Goal: Task Accomplishment & Management: Complete application form

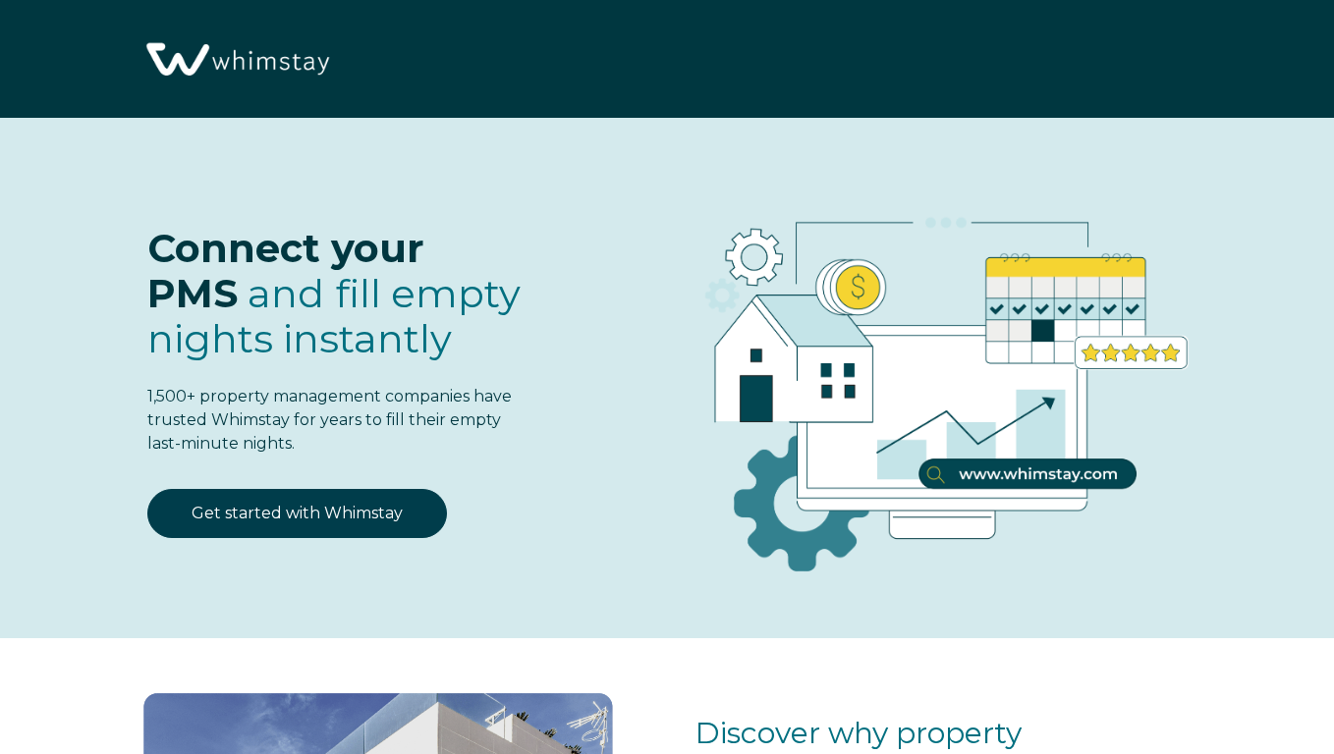
select select "US"
select select "Standard"
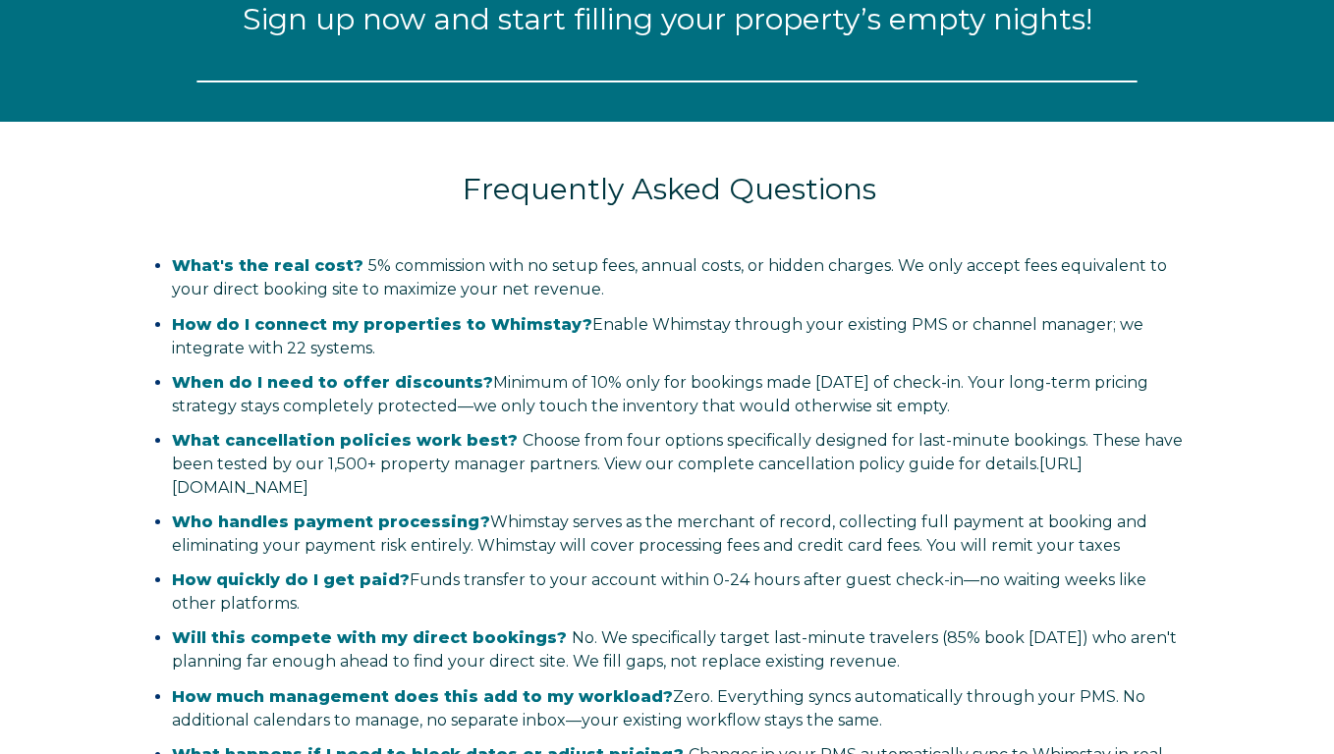
select select "US"
select select "Standard"
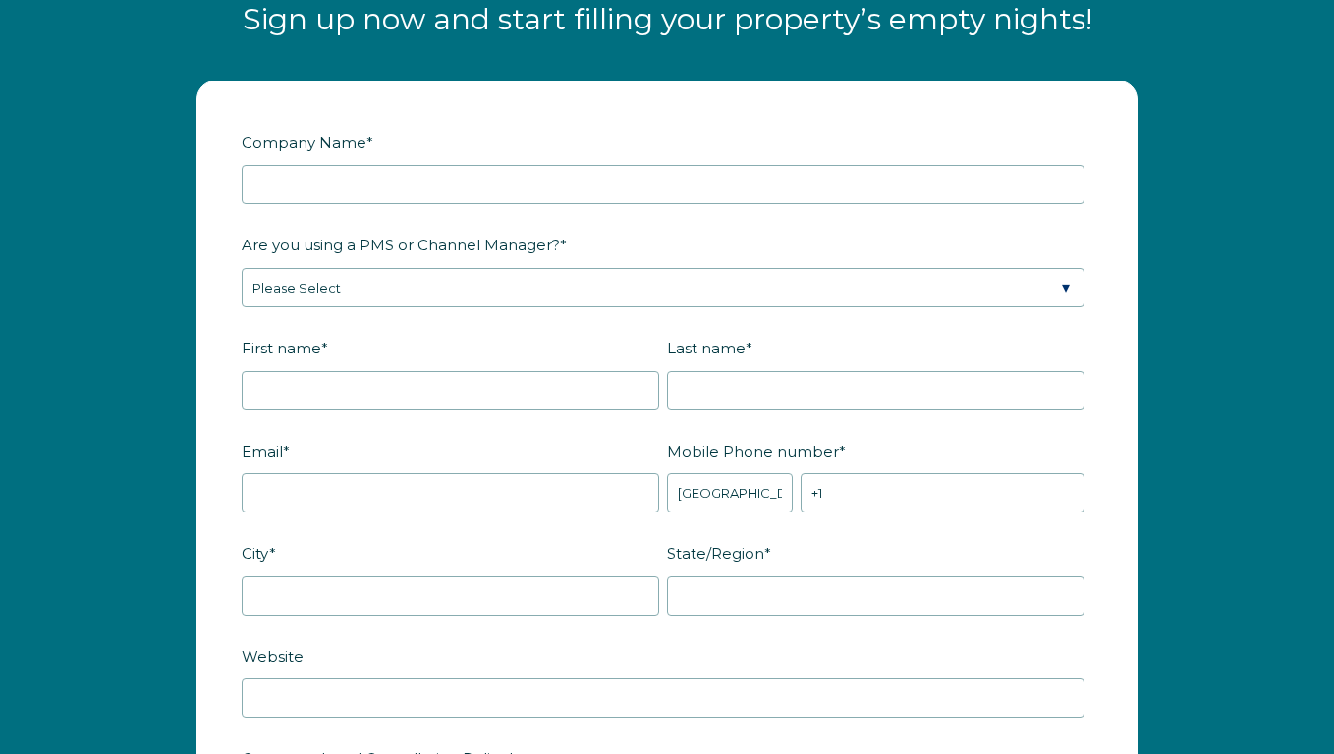
scroll to position [2319, 0]
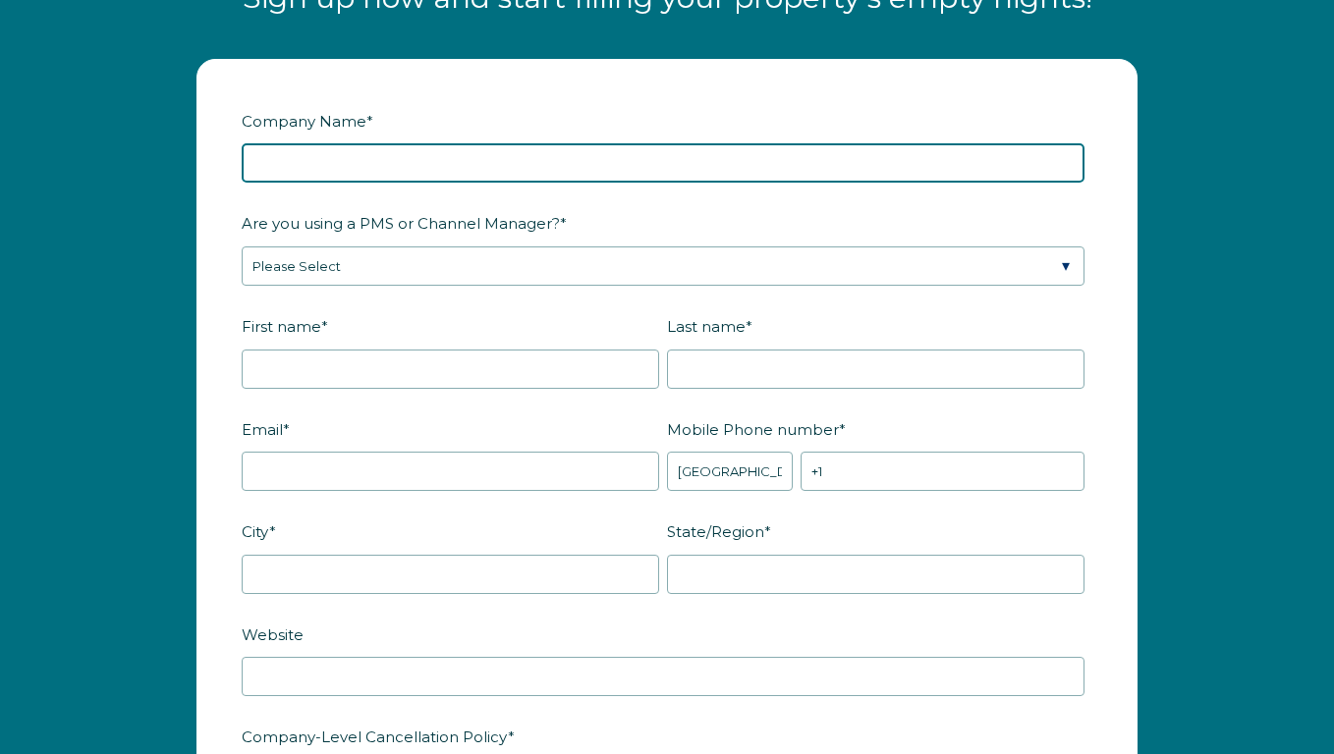
click at [450, 169] on input "Company Name *" at bounding box center [663, 162] width 843 height 39
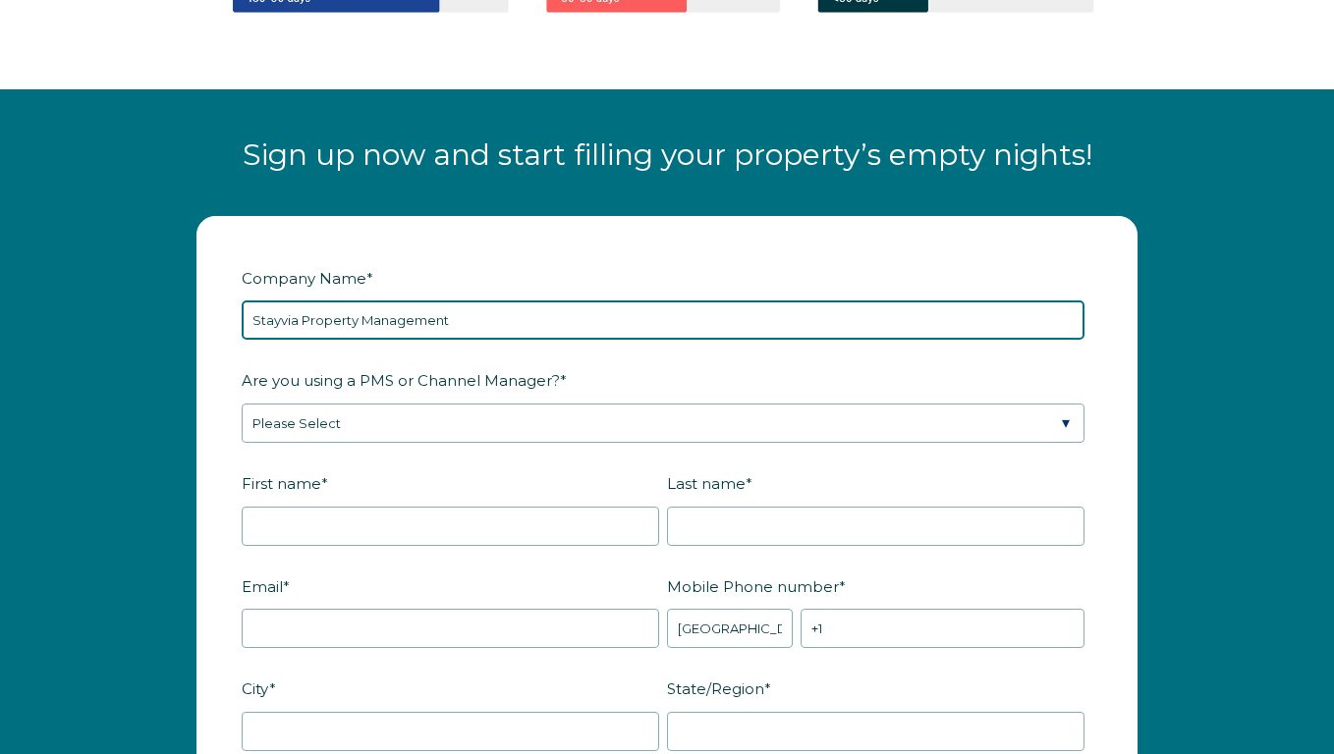
scroll to position [2163, 0]
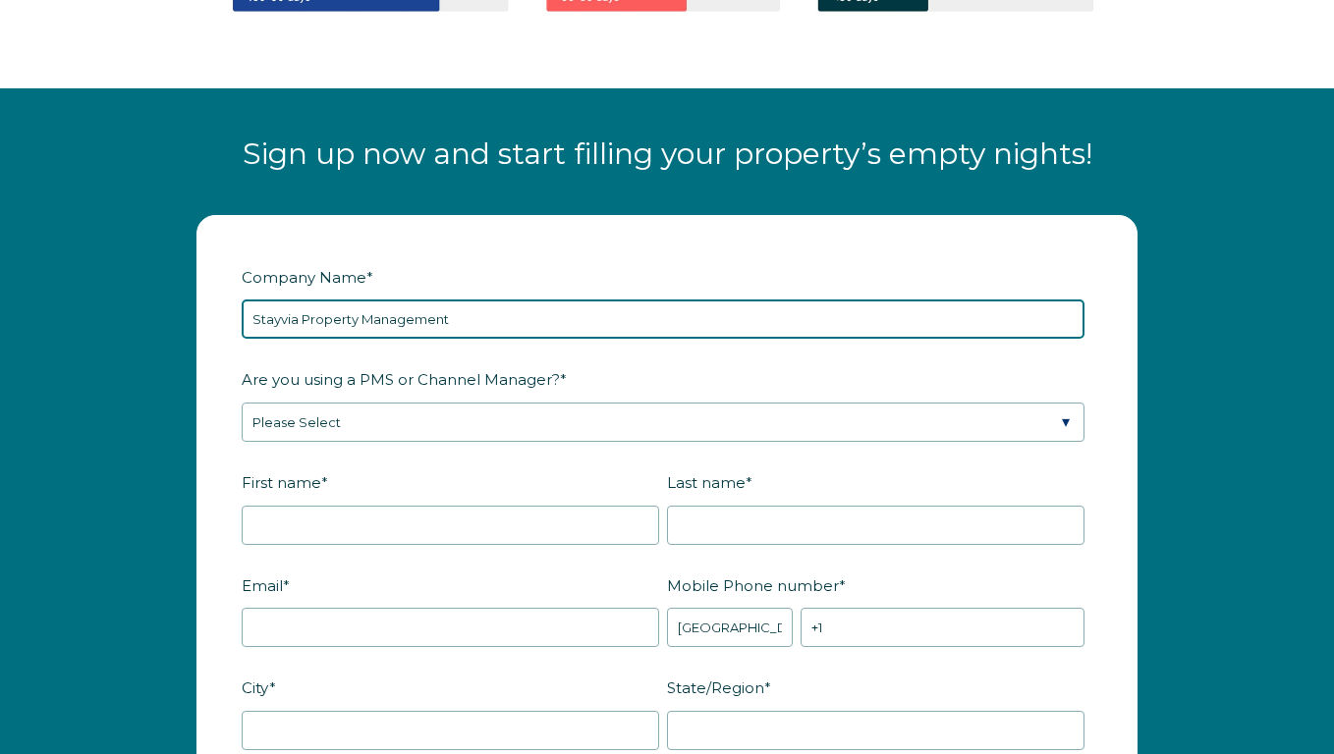
type input "Stayvia Property Management"
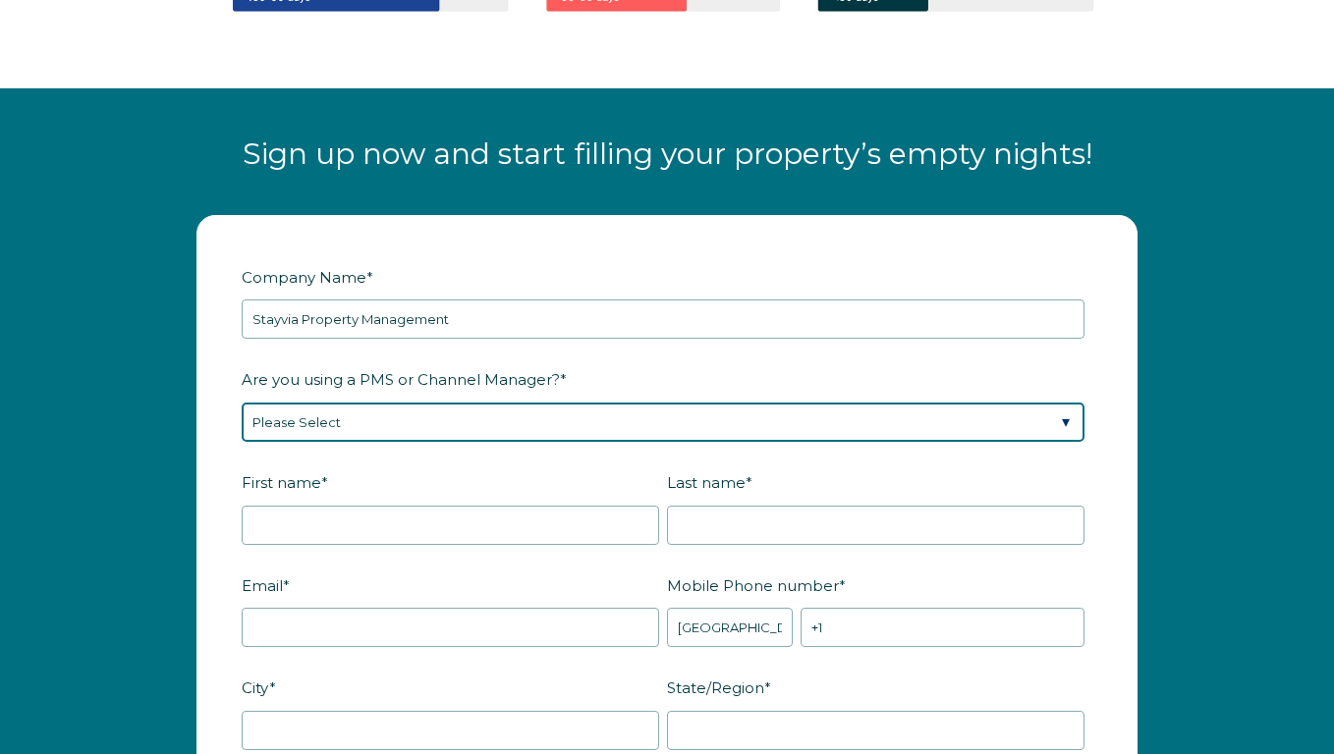
select select "Guesty"
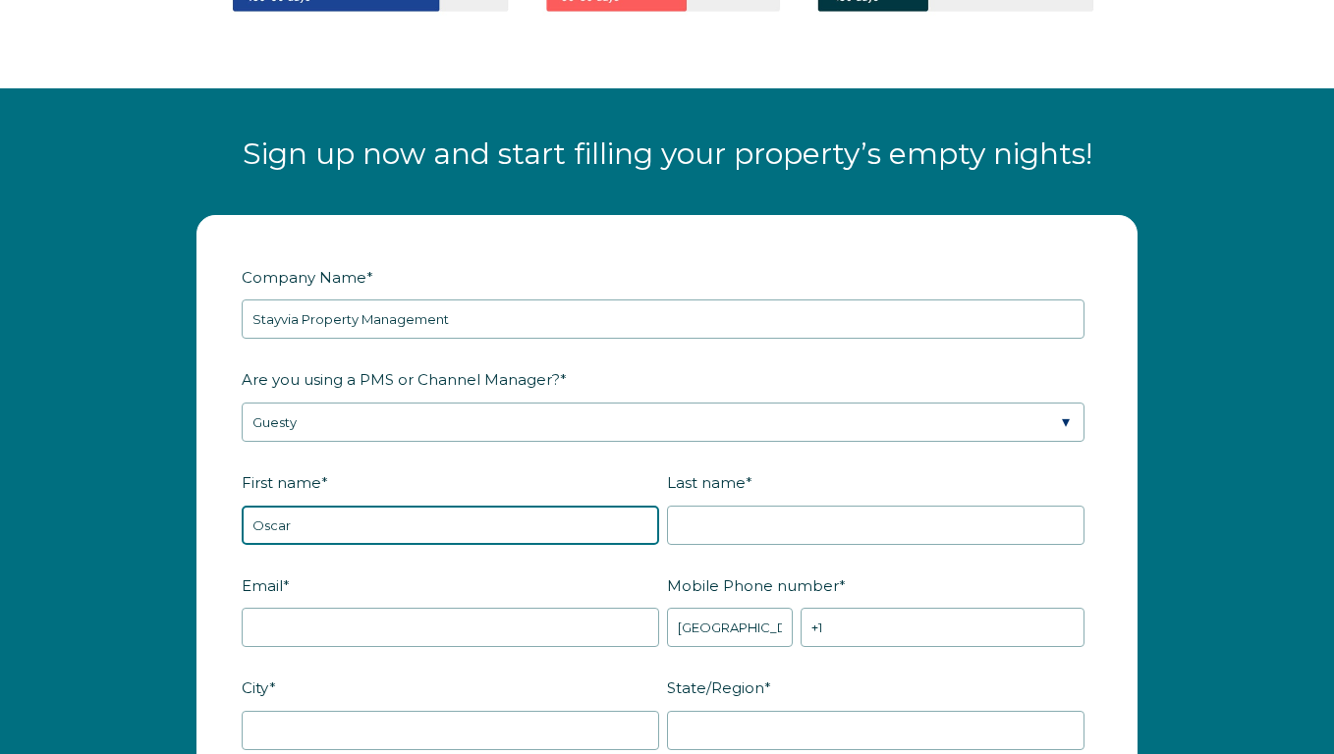
type input "Oscar"
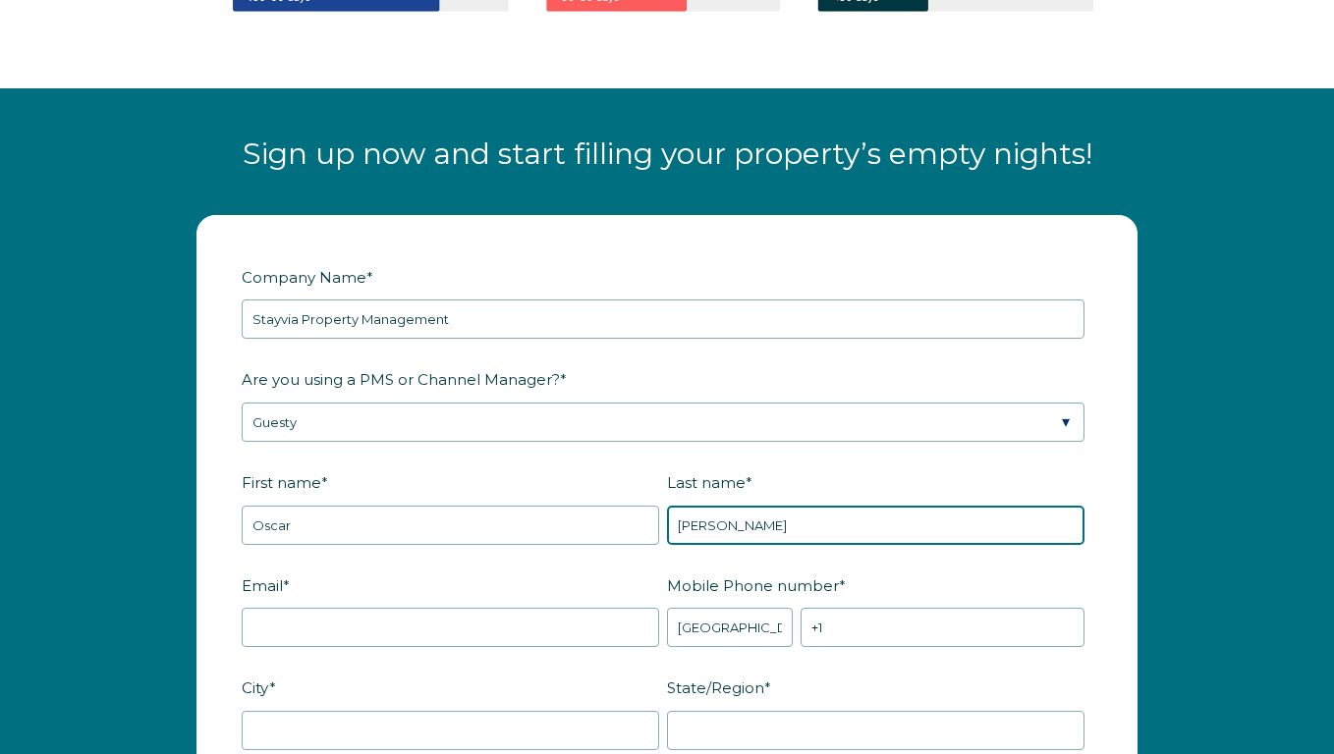
type input "Corrales"
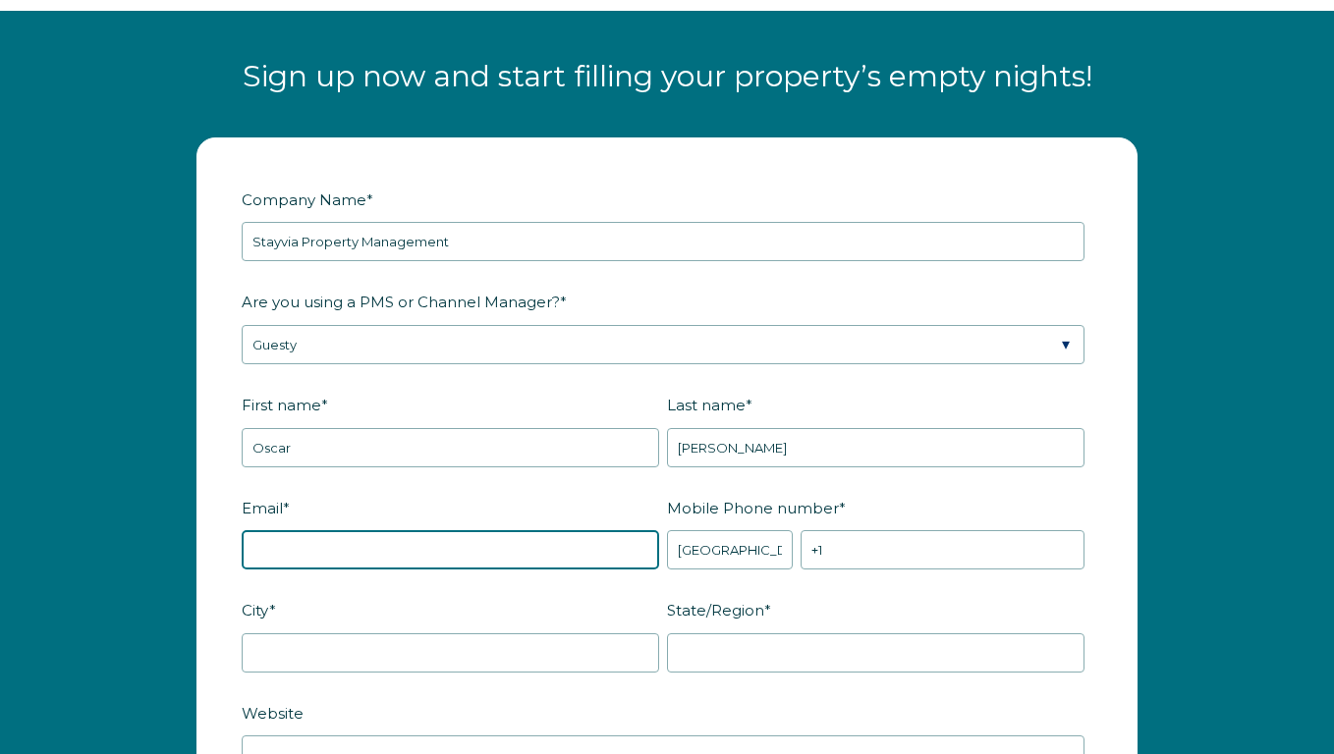
scroll to position [2282, 0]
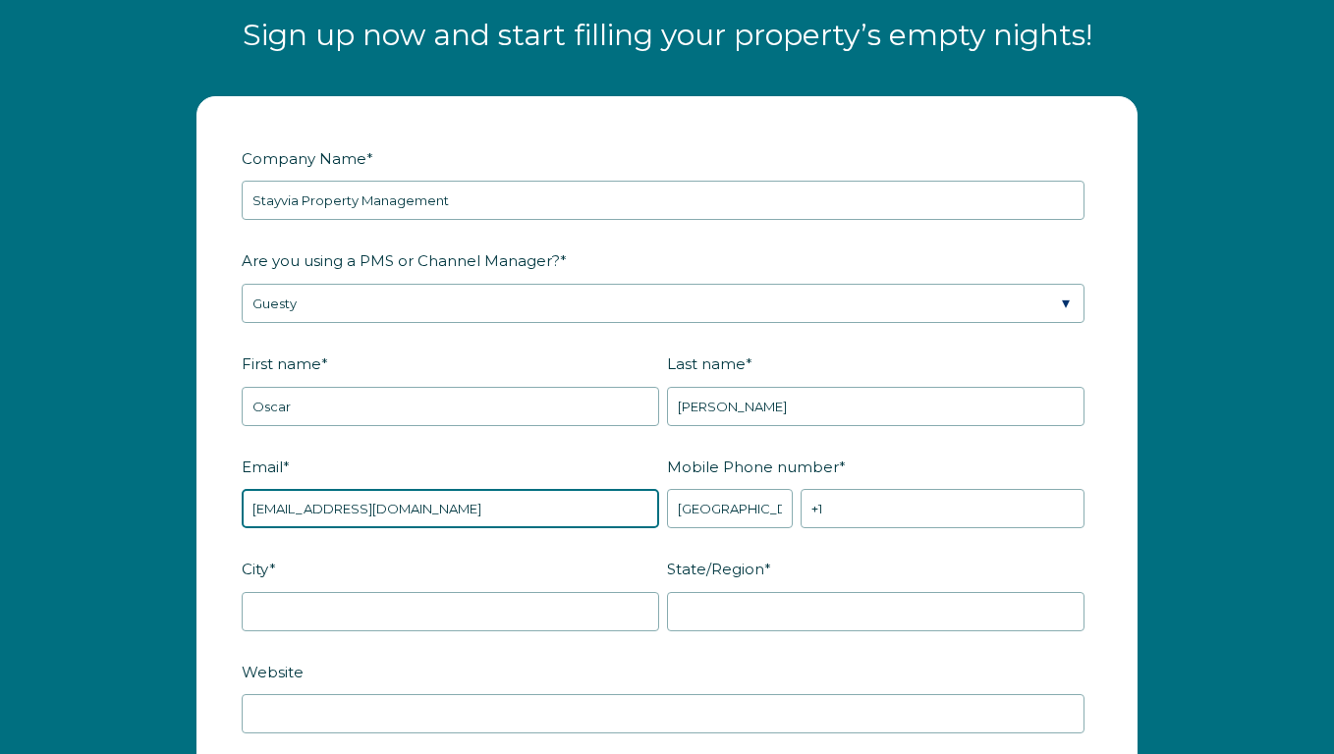
type input "stayviapropertymanagement@gmail.com"
click at [627, 562] on label "City *" at bounding box center [454, 569] width 425 height 34
click at [627, 592] on input "City *" at bounding box center [450, 611] width 417 height 39
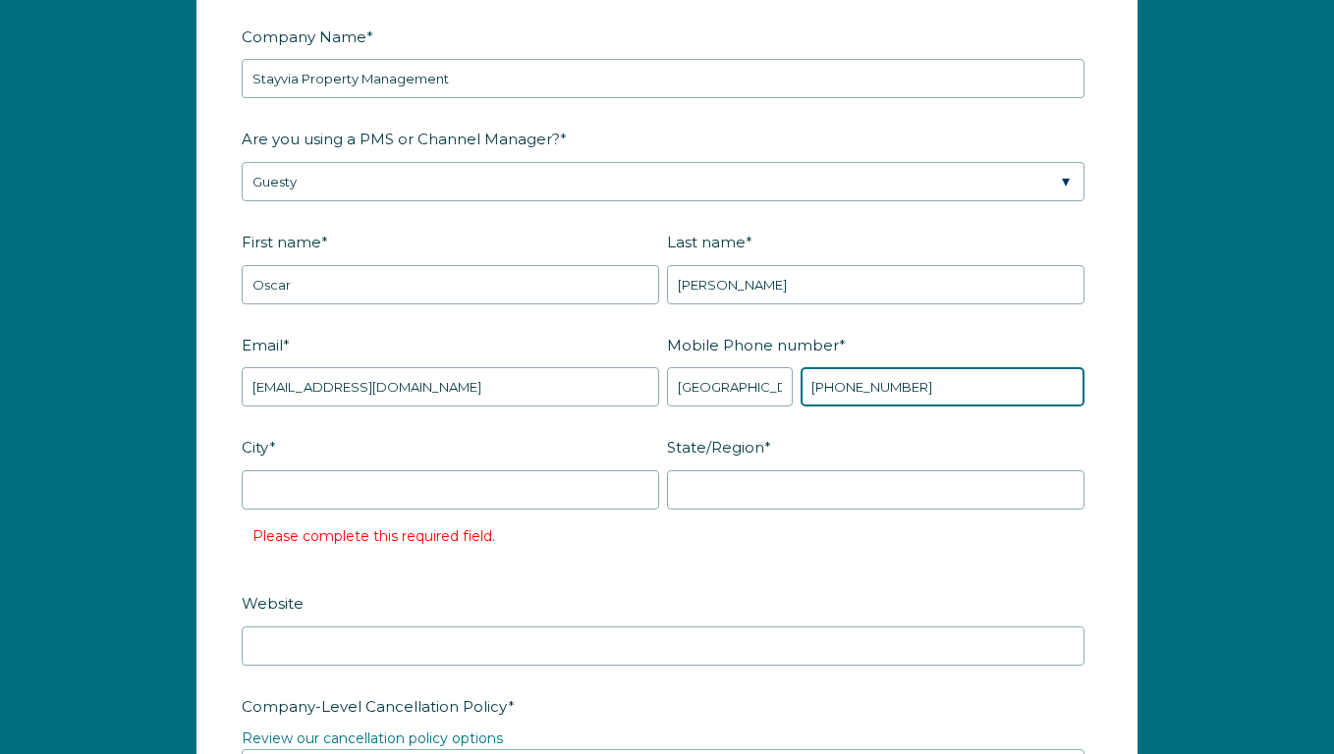
scroll to position [2419, 0]
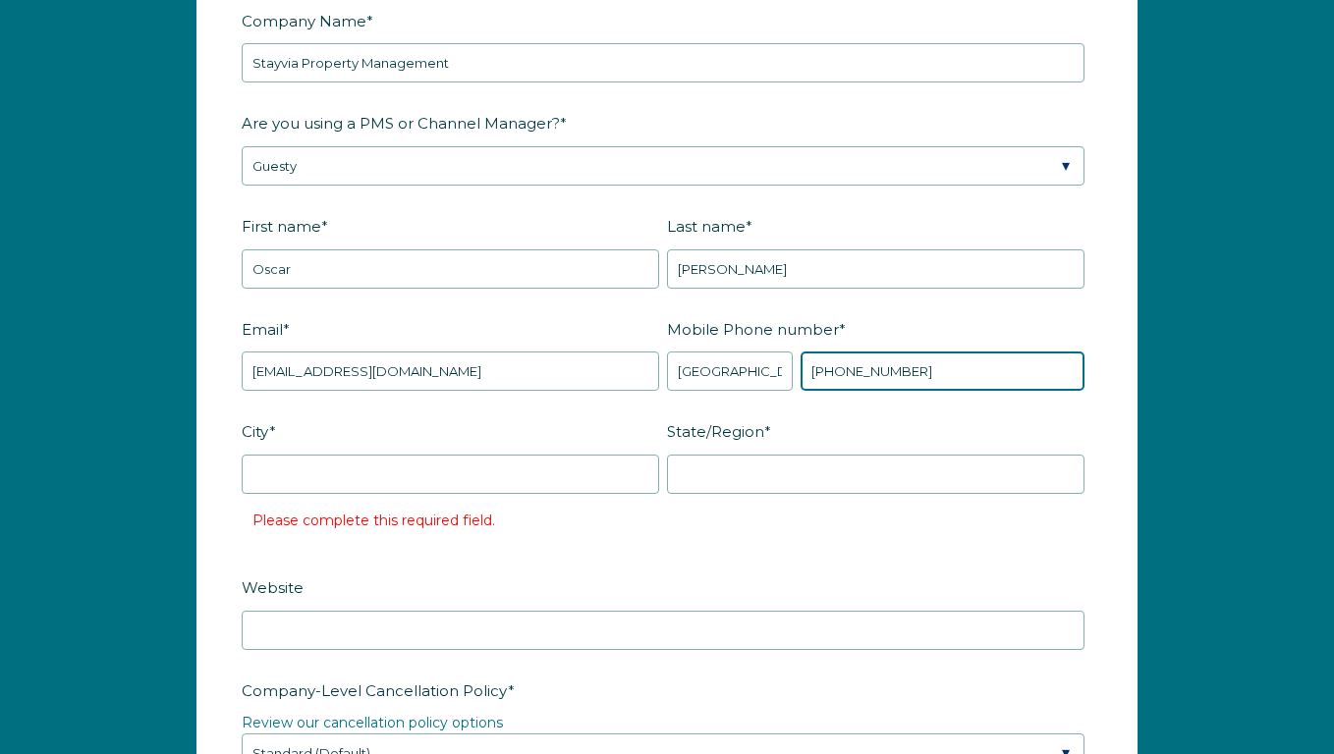
type input "+1 9199015851"
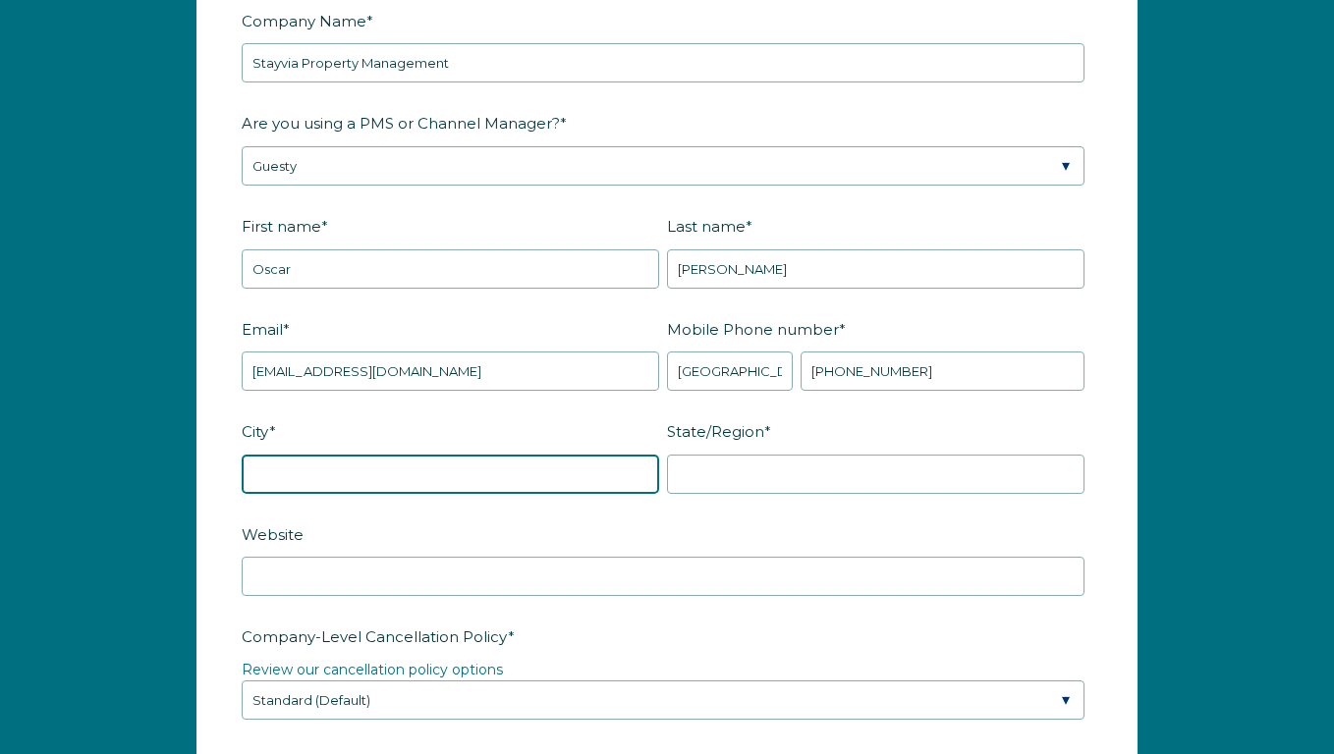
click at [599, 461] on input "City *" at bounding box center [450, 474] width 417 height 39
type input "Raleigh"
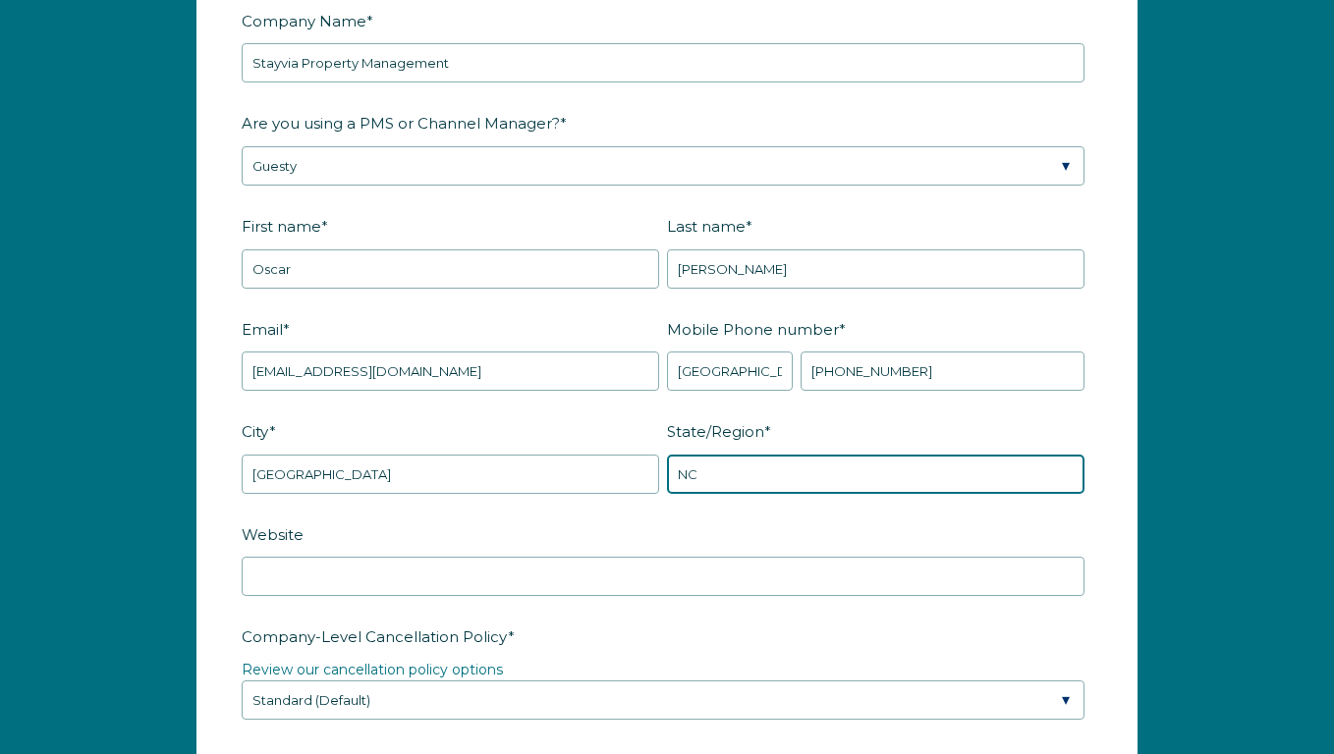
type input "NC"
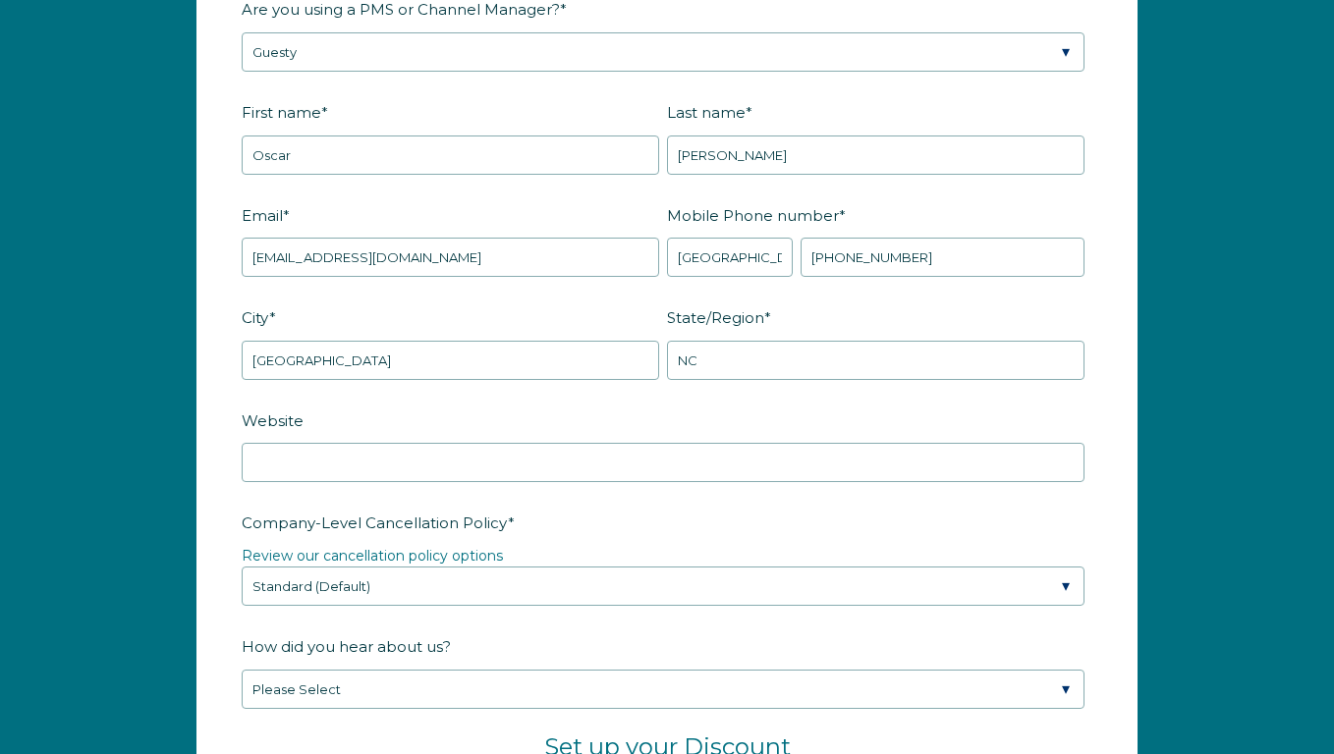
click at [714, 508] on label "Company-Level Cancellation Policy *" at bounding box center [667, 523] width 851 height 34
click at [714, 567] on select "Please Select Partial Standard (Default) Moderate Strict" at bounding box center [663, 586] width 843 height 39
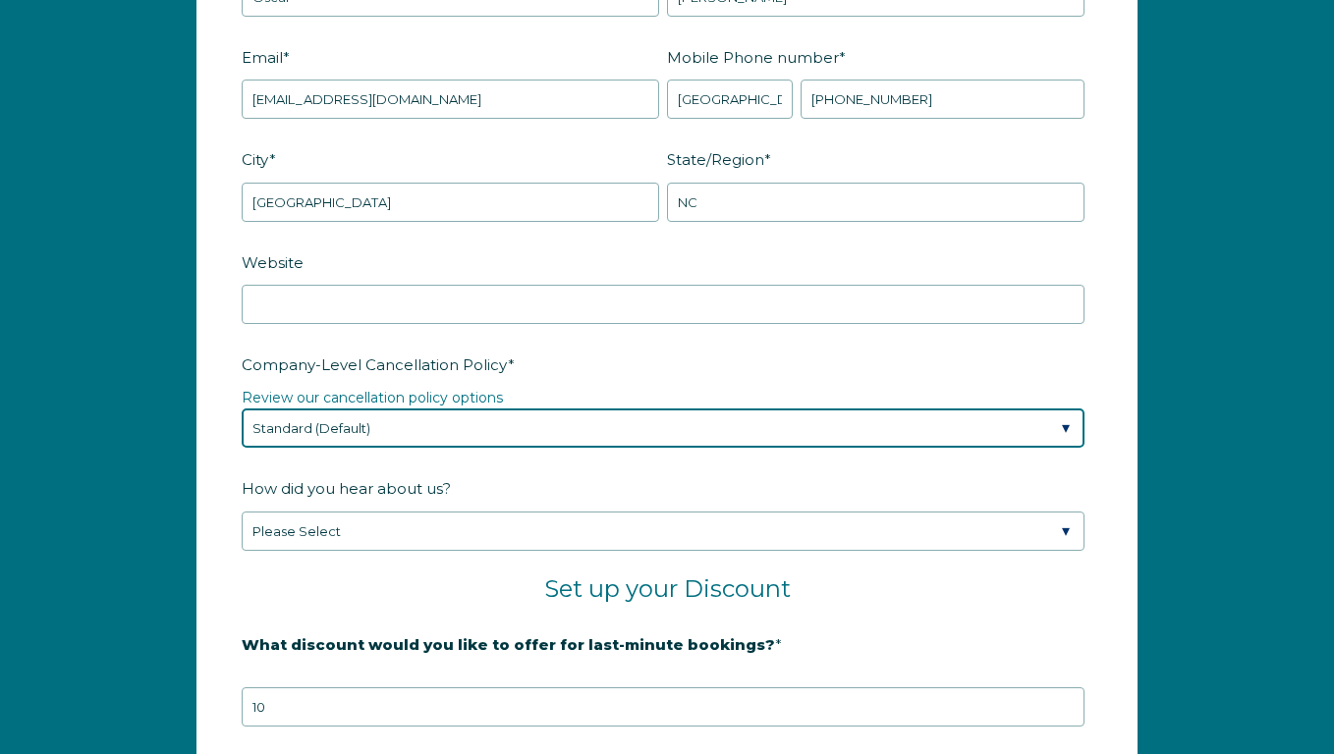
scroll to position [2693, 0]
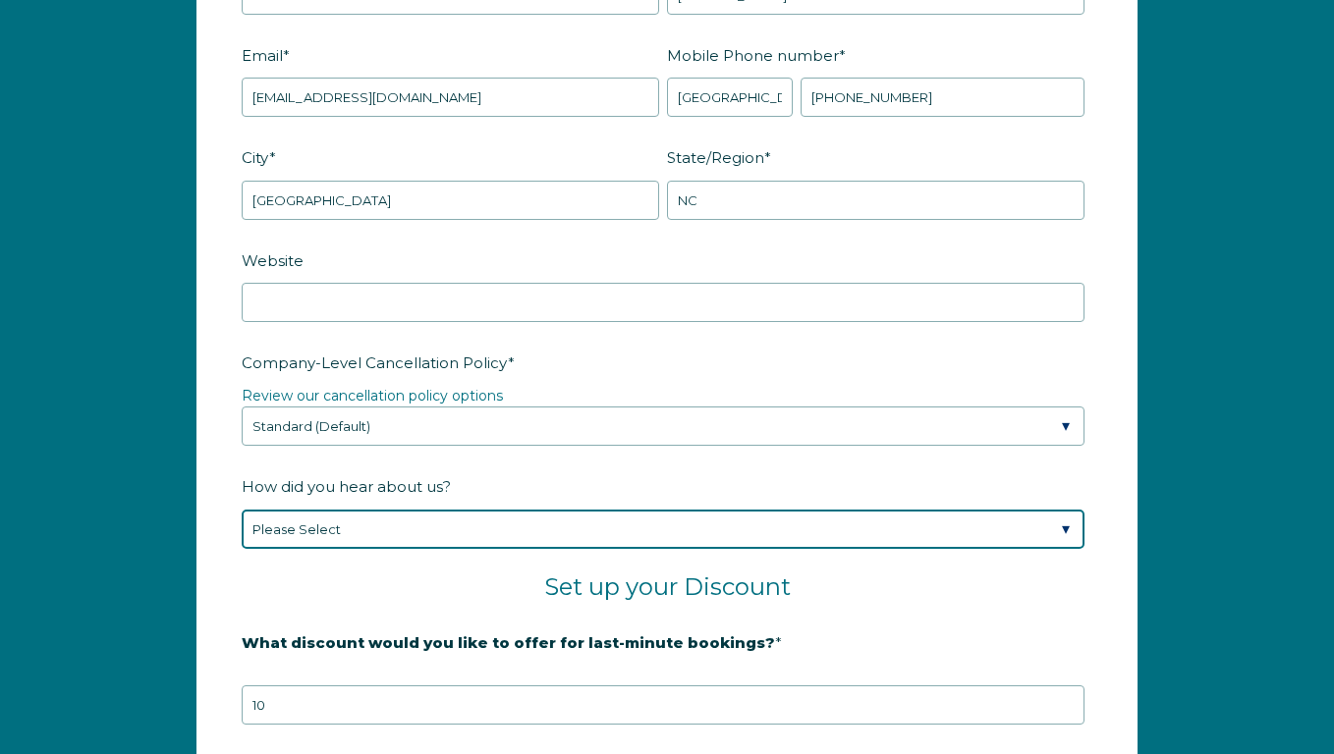
select select "Other"
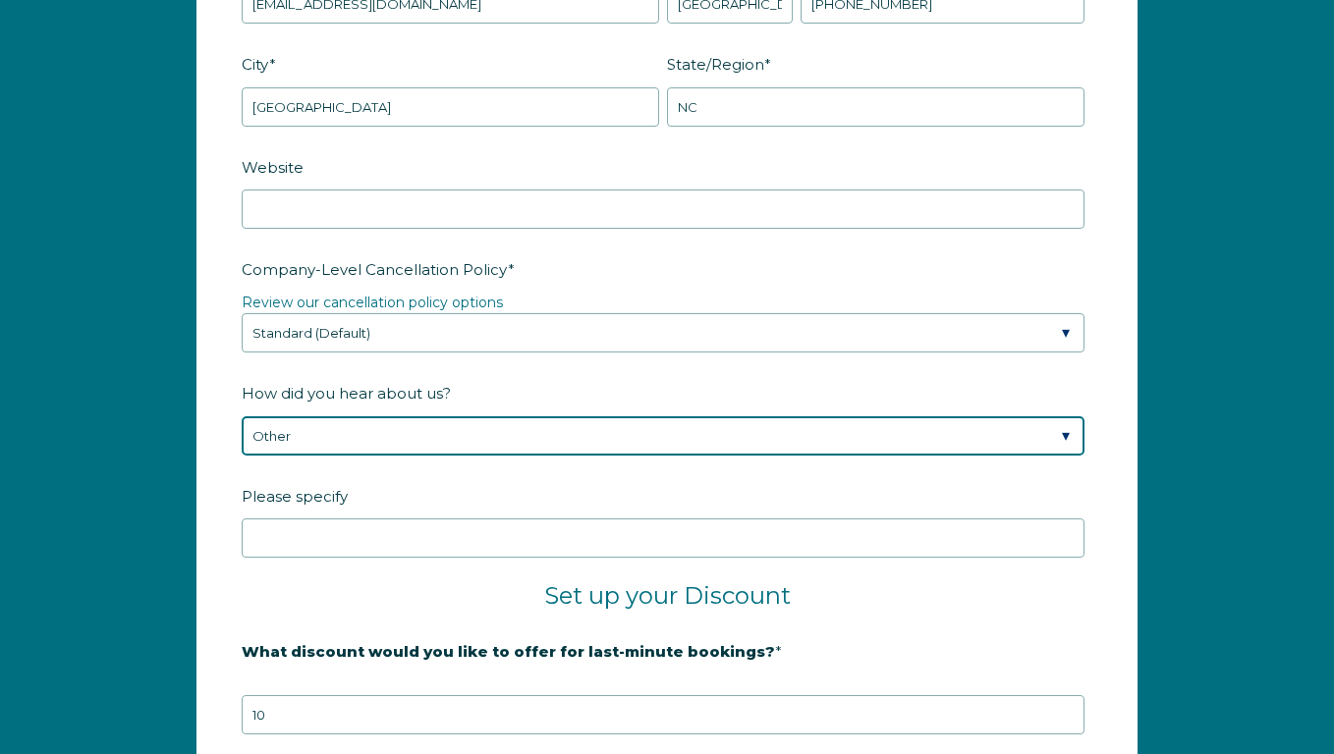
scroll to position [2810, 0]
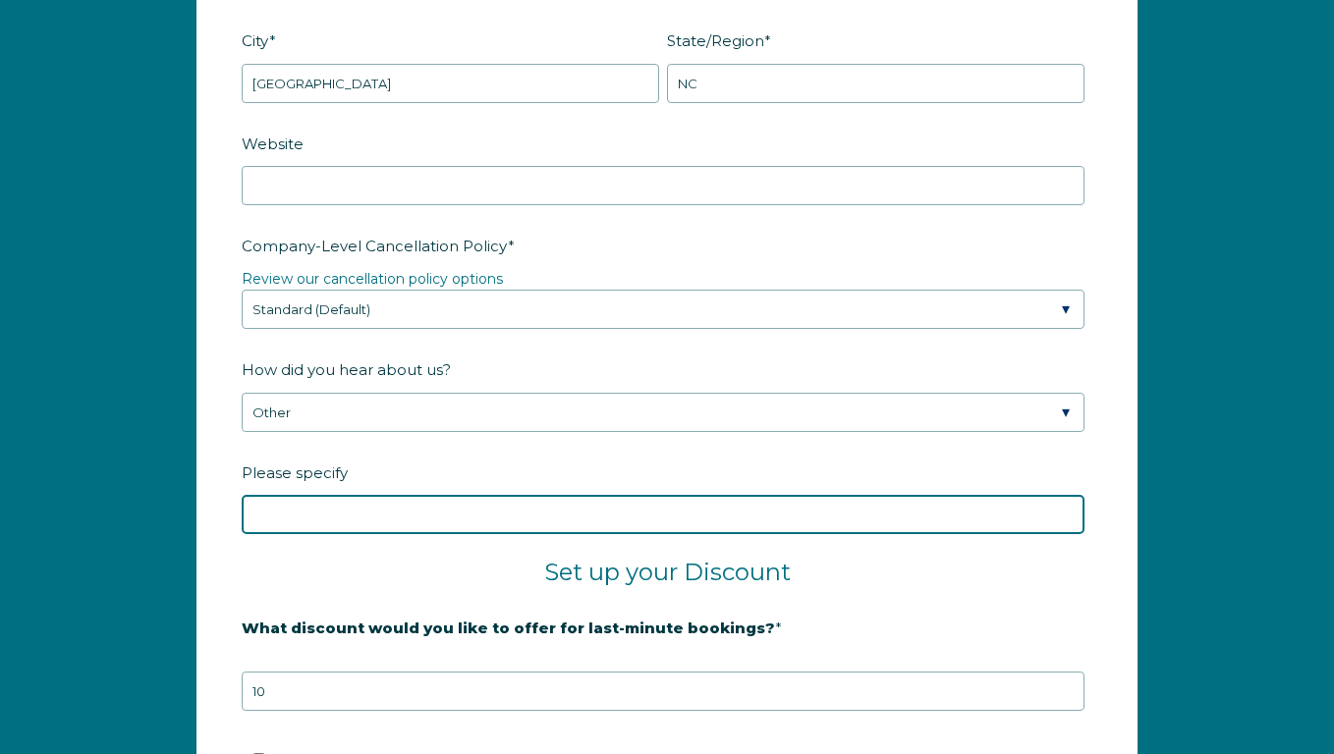
click at [429, 514] on input "Please specify" at bounding box center [663, 514] width 843 height 39
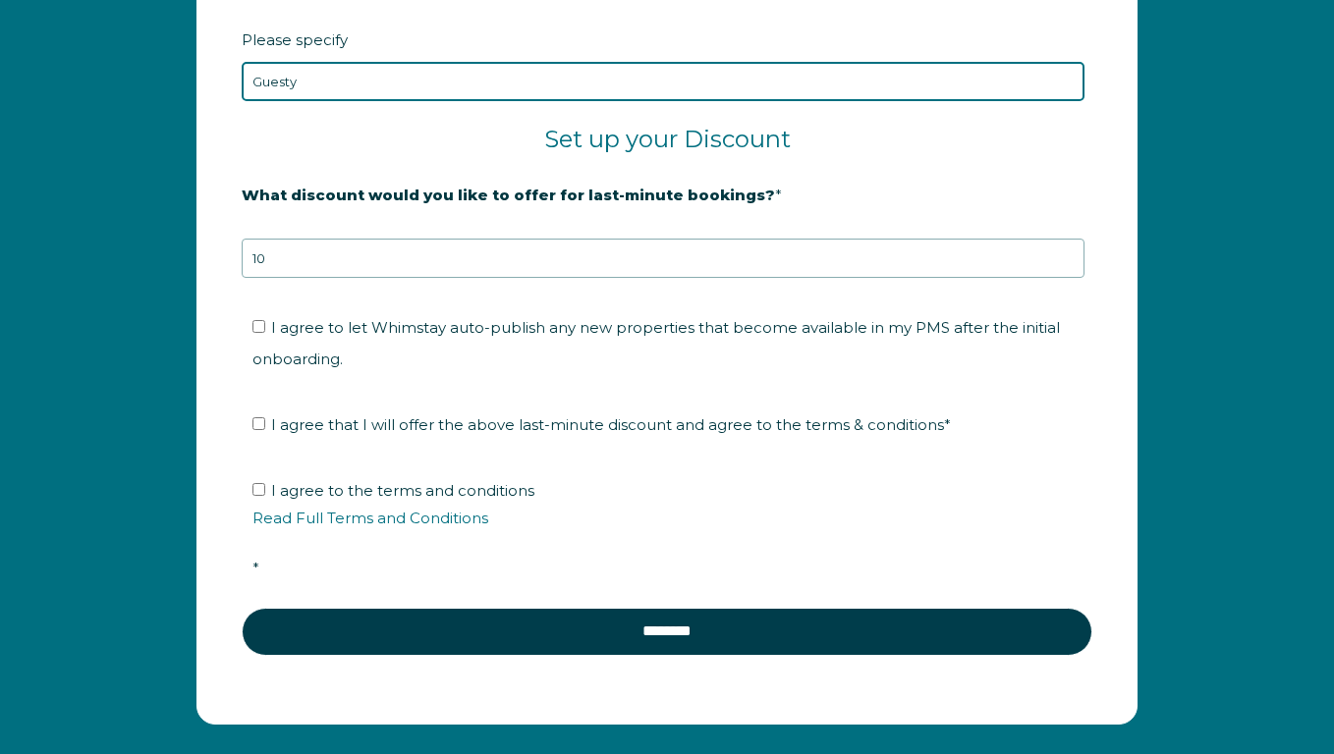
scroll to position [3282, 0]
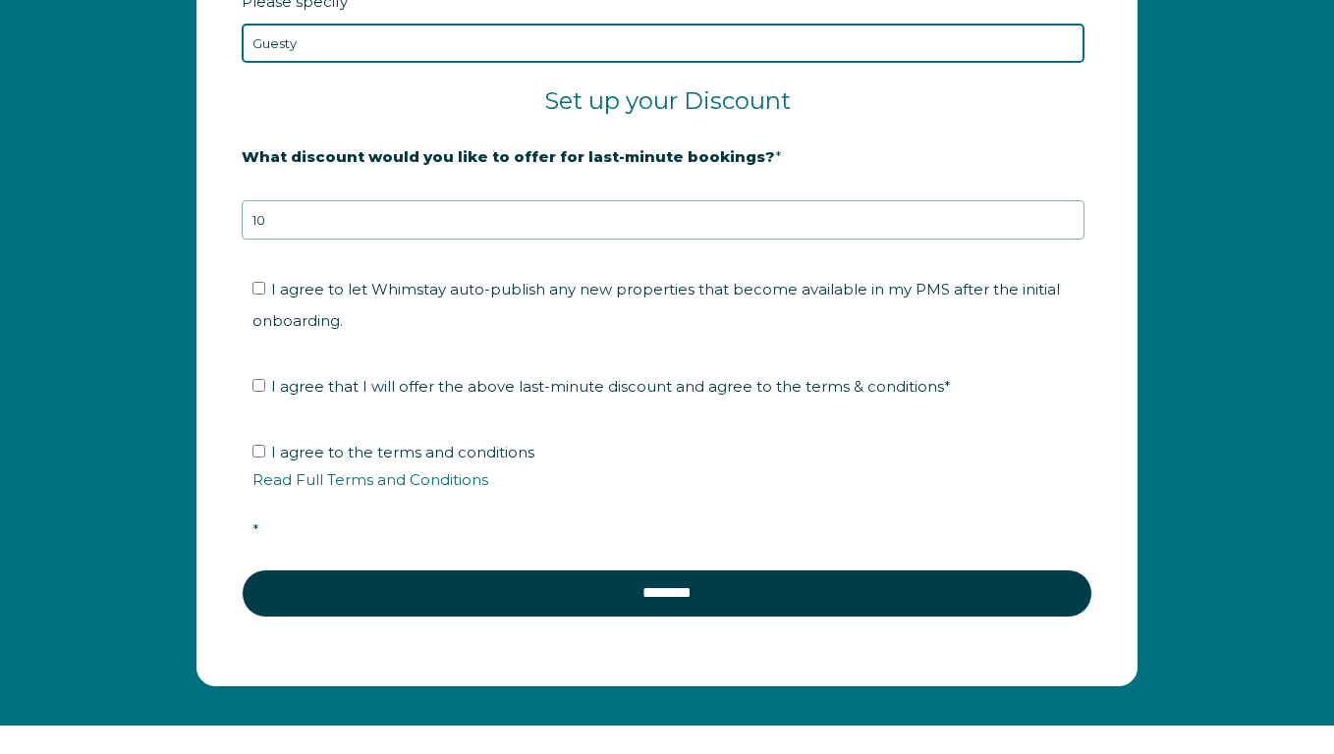
type input "Guesty"
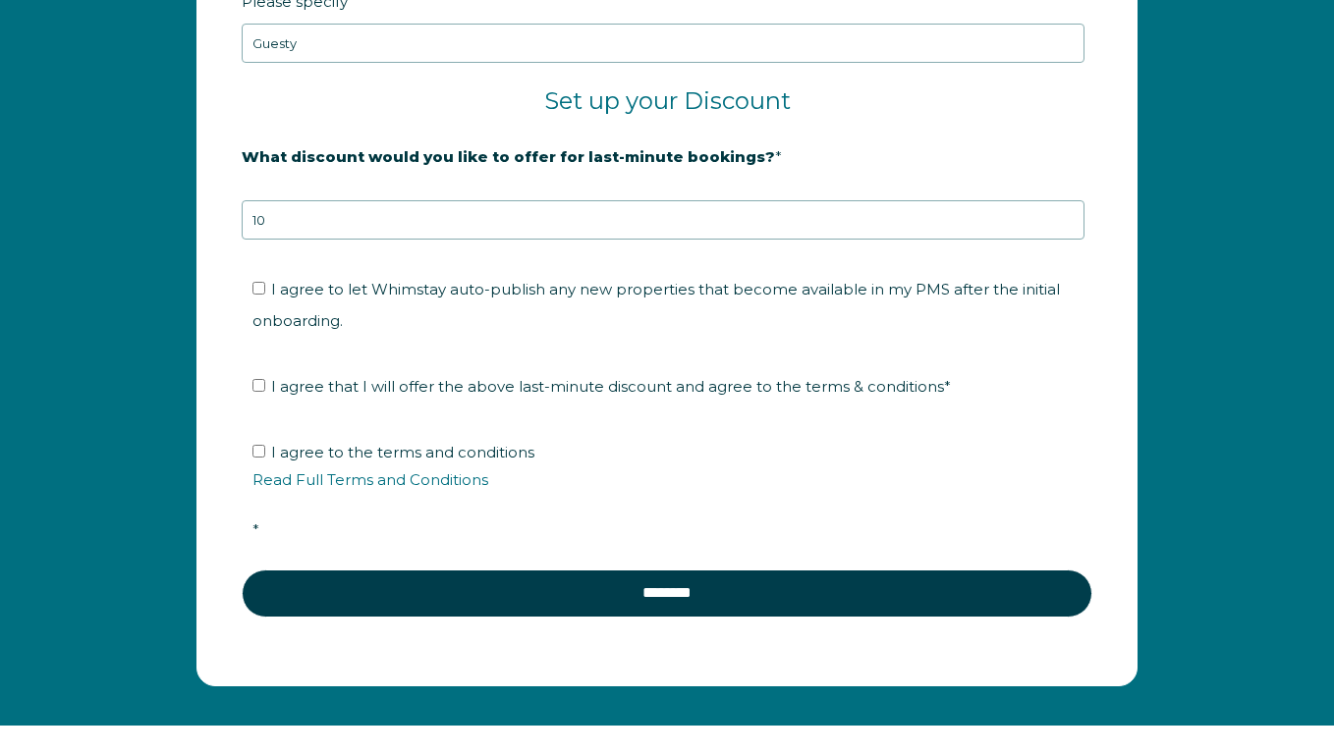
click at [255, 290] on input "I agree to let Whimstay auto-publish any new properties that become available i…" at bounding box center [258, 288] width 13 height 13
checkbox input "true"
click at [253, 387] on input "I agree that I will offer the above last-minute discount and agree to the terms…" at bounding box center [258, 385] width 13 height 13
checkbox input "true"
click at [259, 453] on input "I agree to the terms and conditions Read Full Terms and Conditions *" at bounding box center [258, 451] width 13 height 13
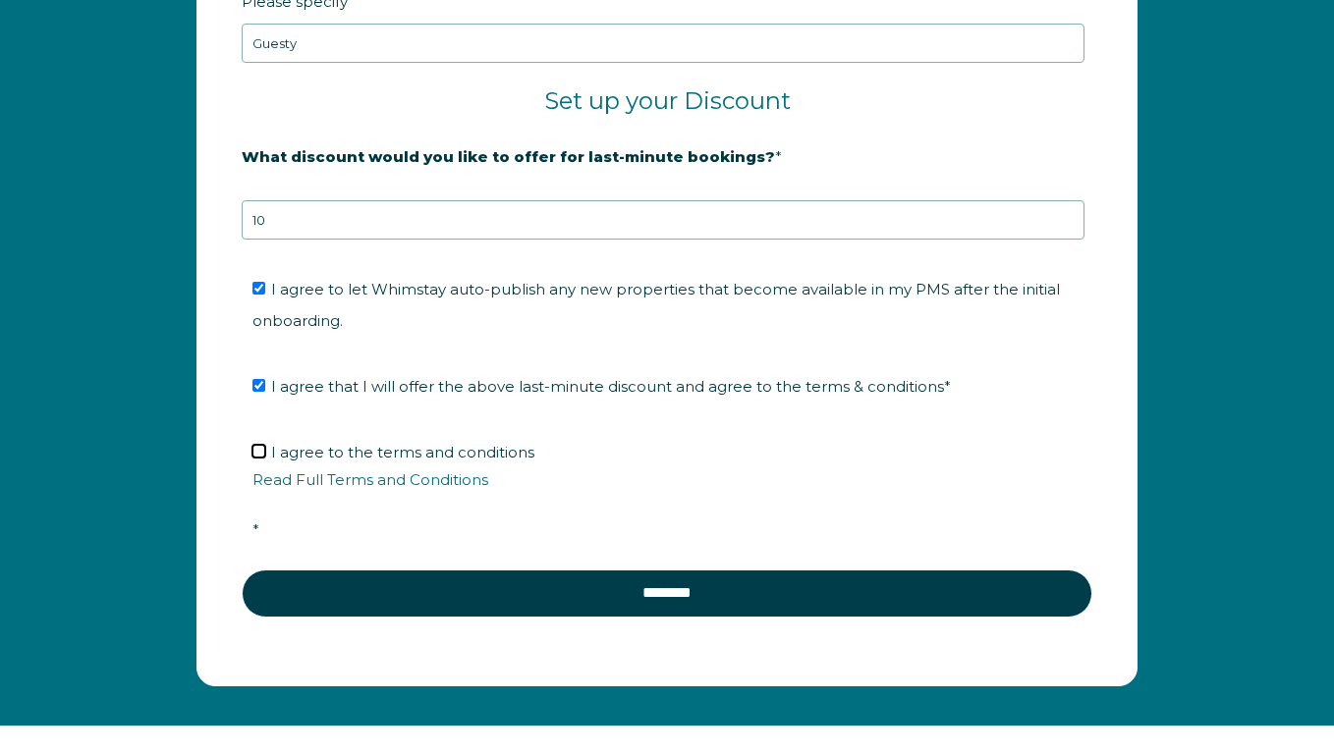
checkbox input "true"
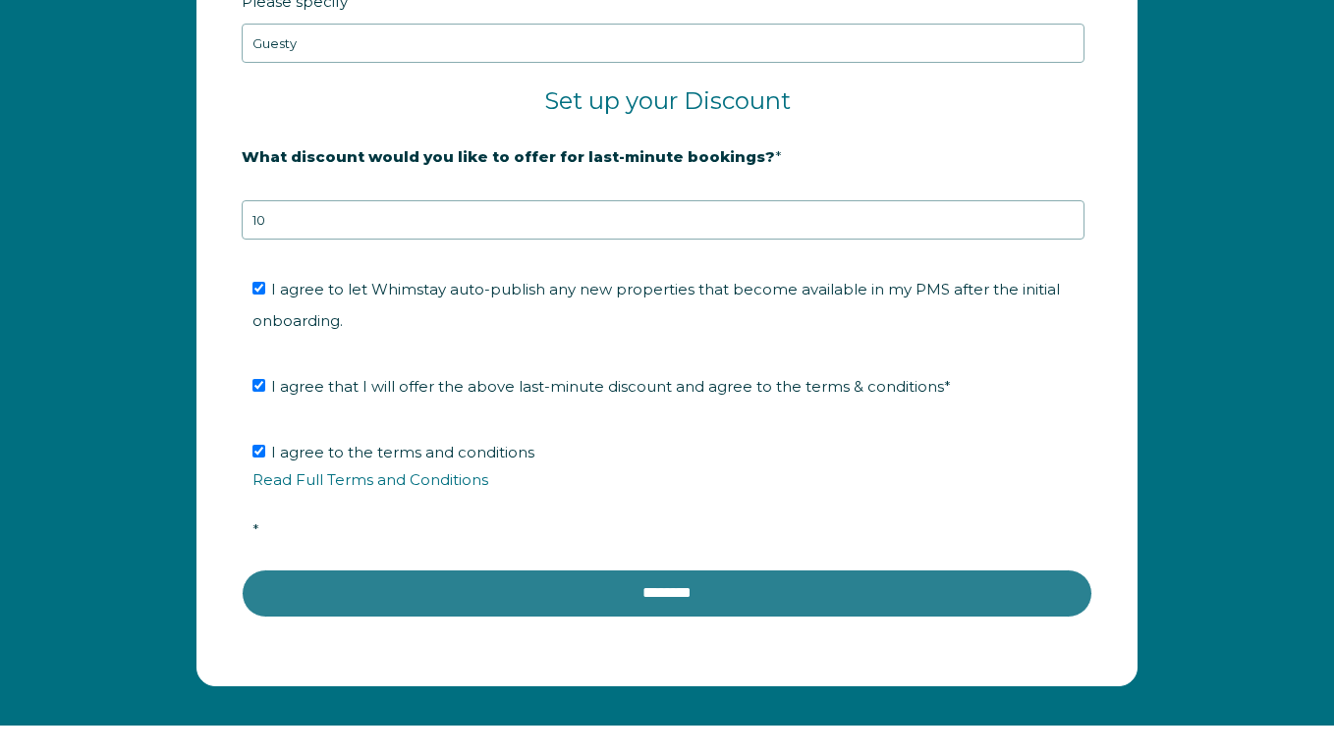
click at [441, 587] on input "********" at bounding box center [667, 593] width 851 height 47
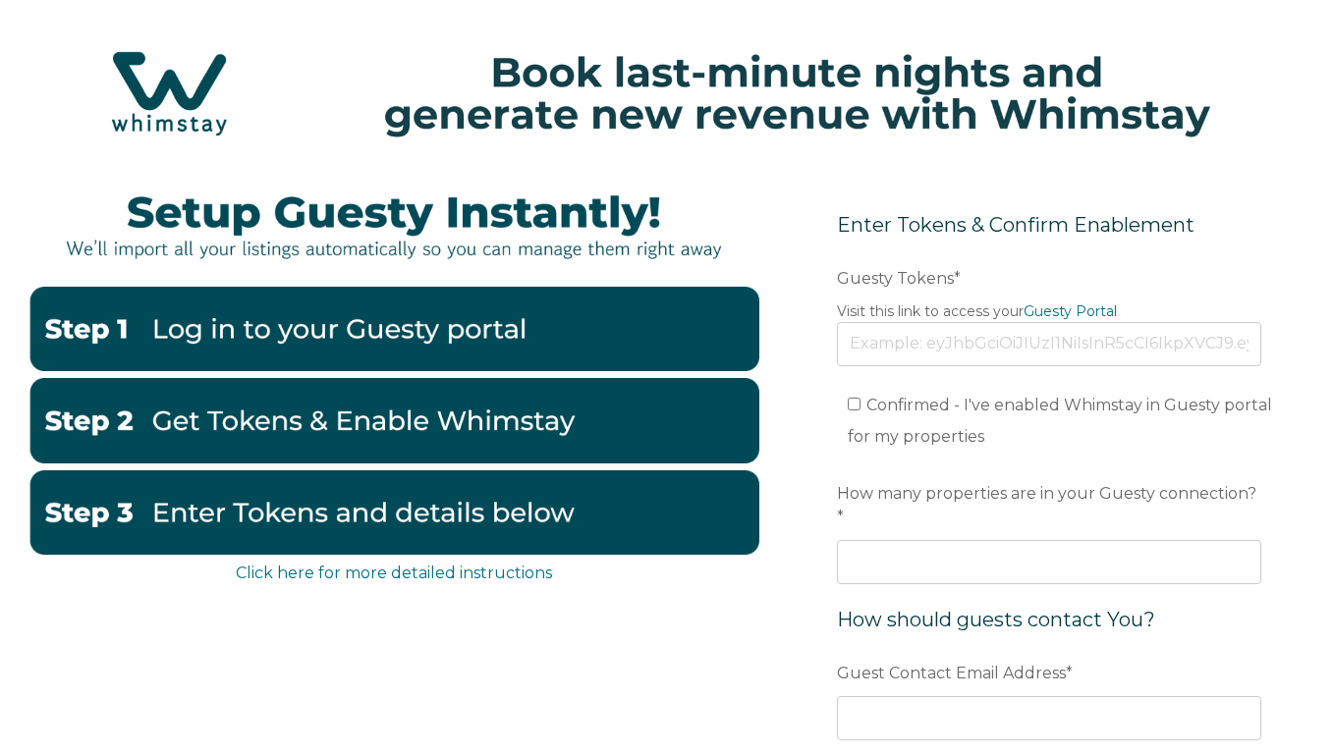
scroll to position [26, 0]
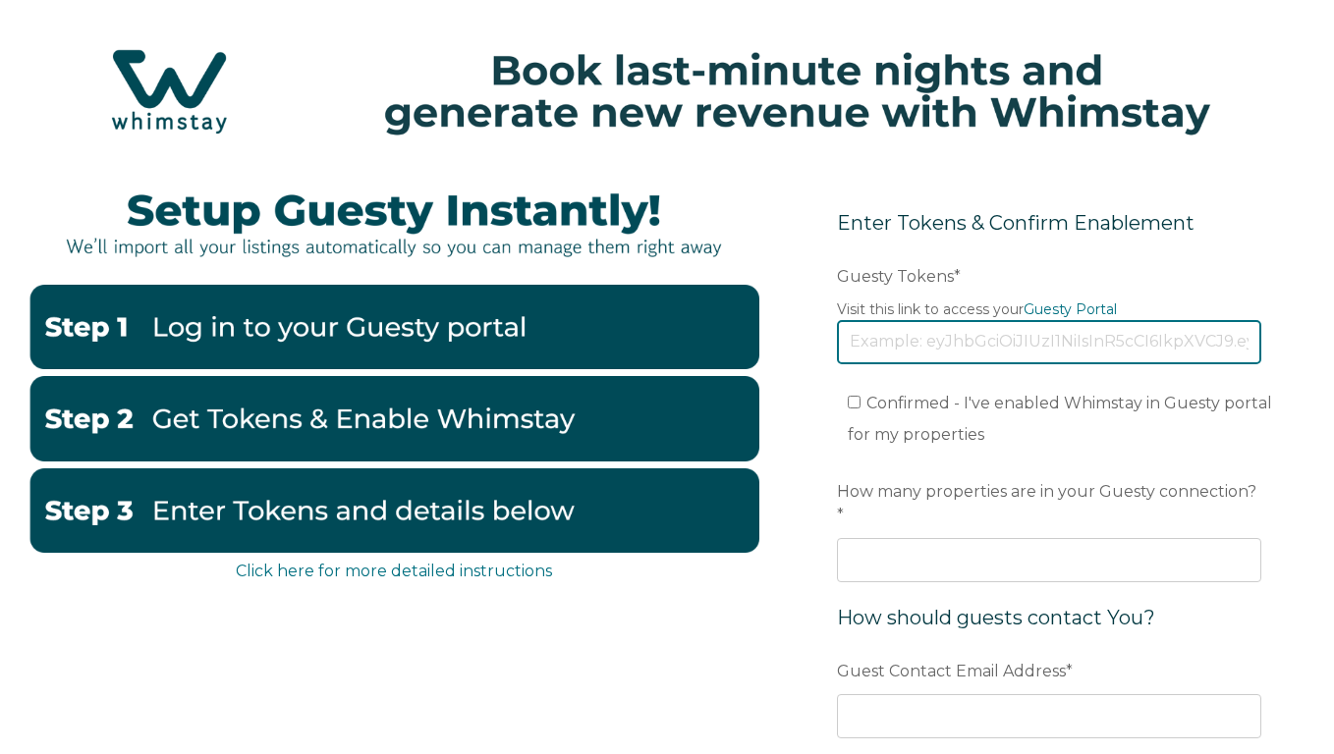
click at [925, 343] on input "Guesty Tokens *" at bounding box center [1049, 341] width 424 height 43
paste input "[SECURITY_DATA]"
type input "eyJhbGciOiJIUzI1NiIsInR5cCI6IkpXVCJ9.eyJ0b2tlbklkIjoiNjhlNDk3MmFjNDAzZWUwZTcyYj…"
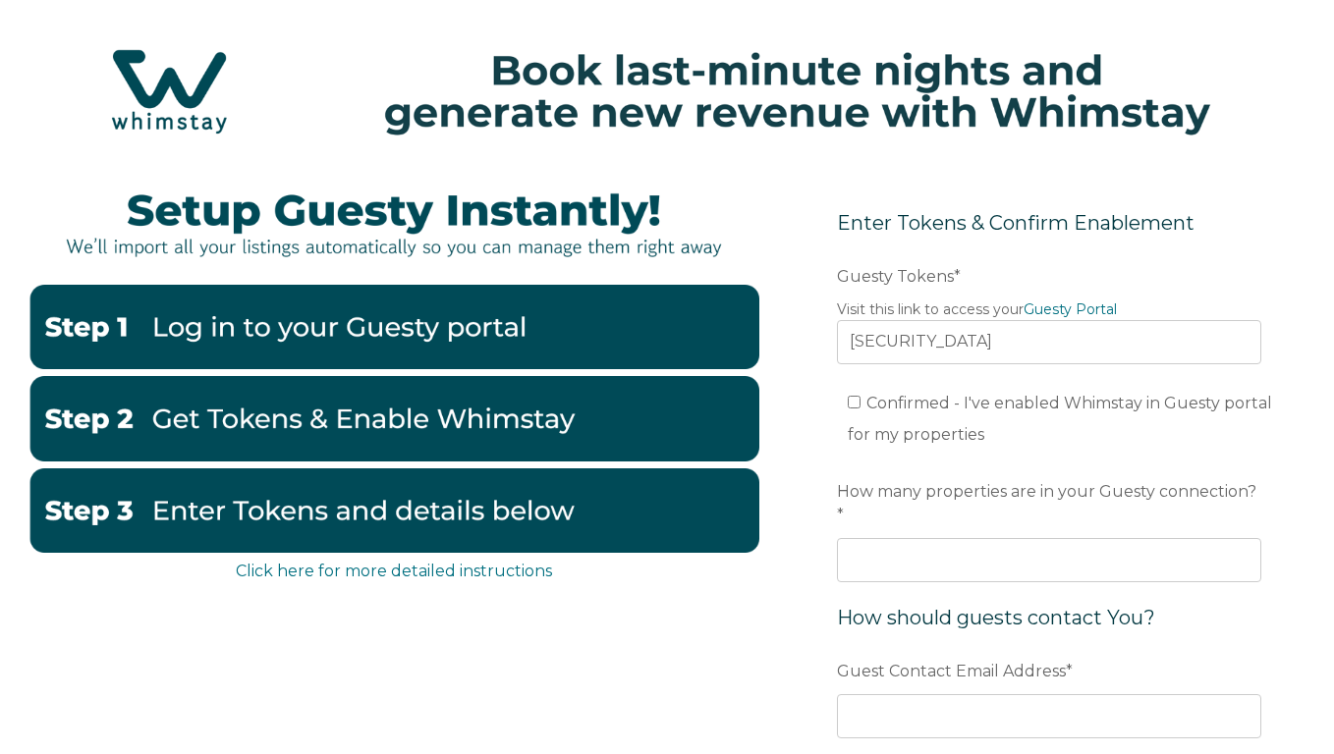
click at [855, 405] on input "Confirmed - I've enabled Whimstay in Guesty portal for my properties" at bounding box center [854, 402] width 13 height 13
checkbox input "true"
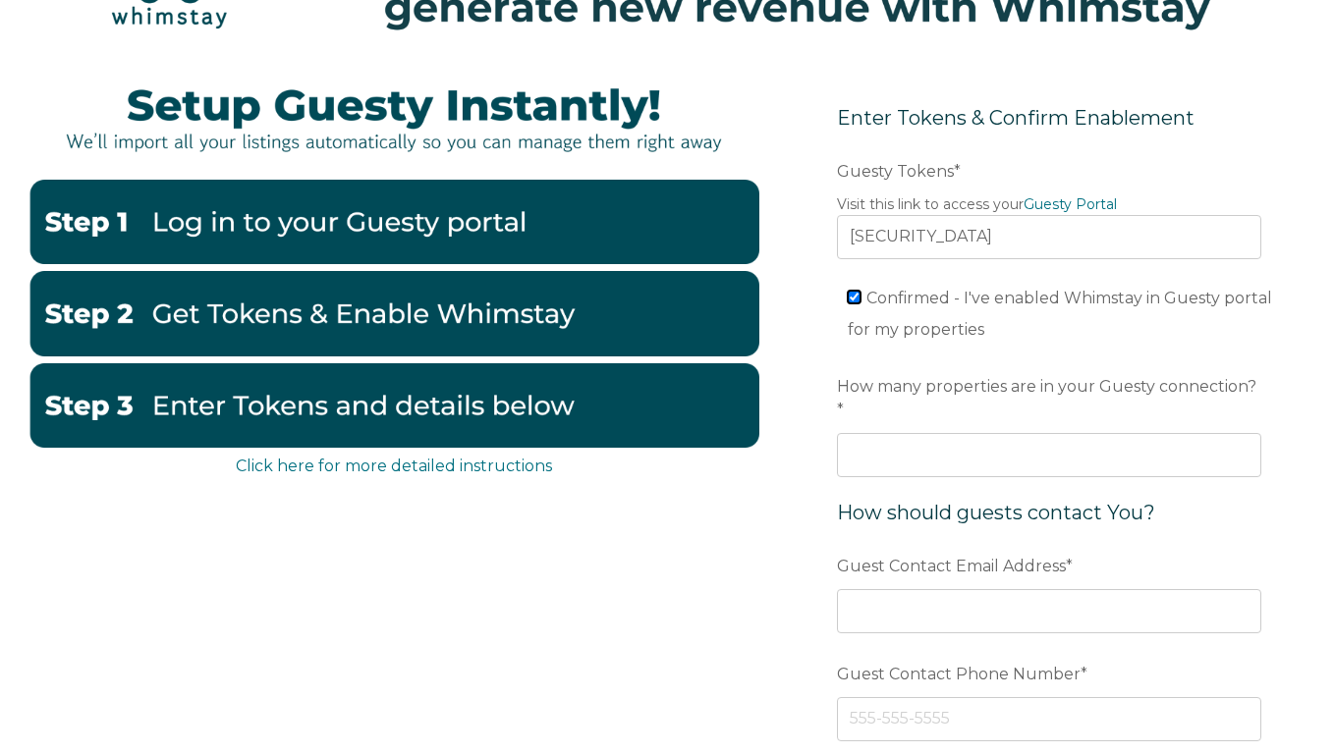
scroll to position [144, 0]
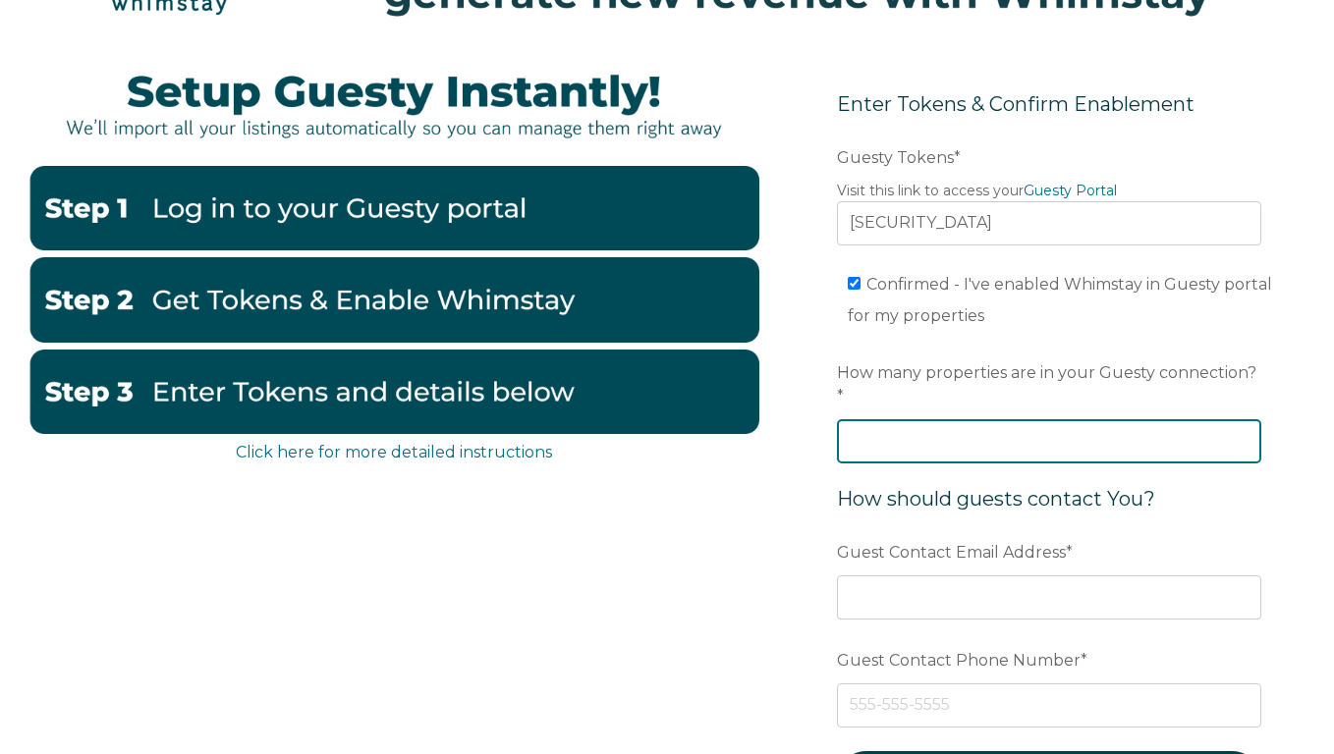
click at [924, 419] on input "How many properties are in your Guesty connection? *" at bounding box center [1049, 440] width 424 height 43
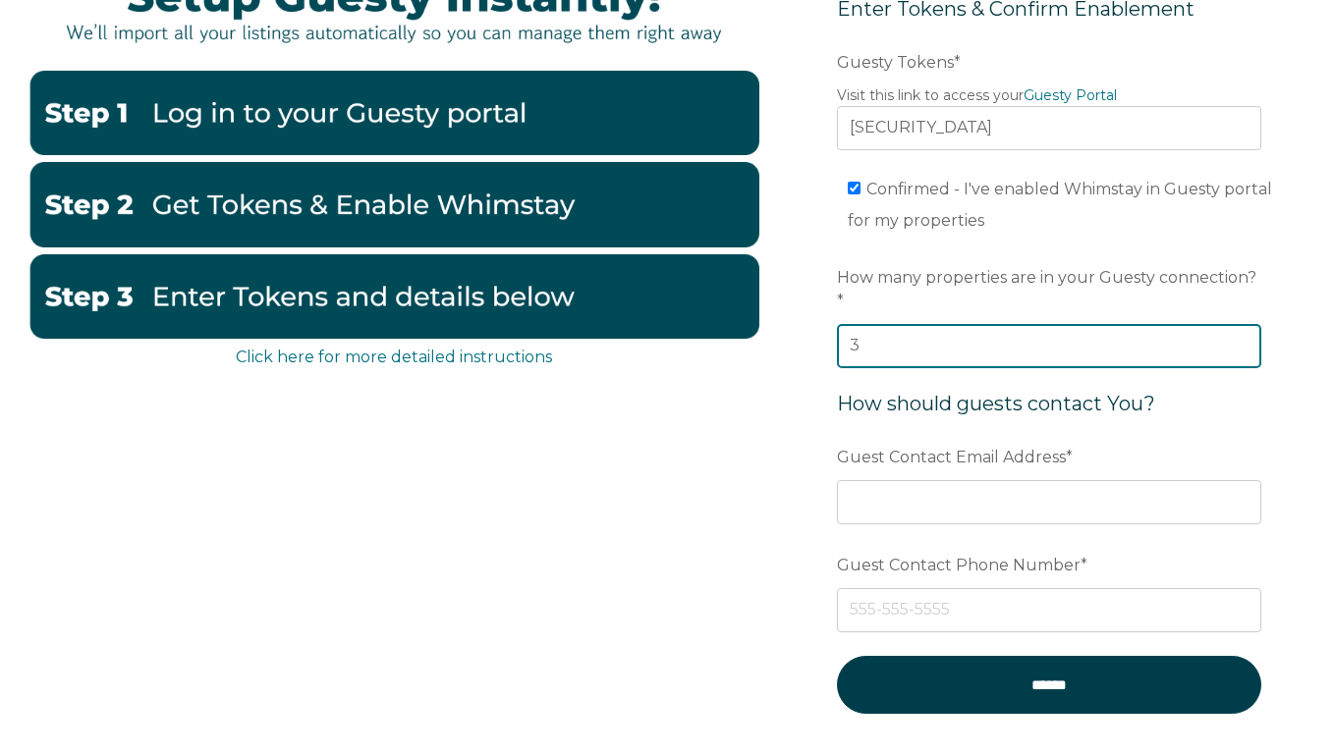
scroll to position [252, 0]
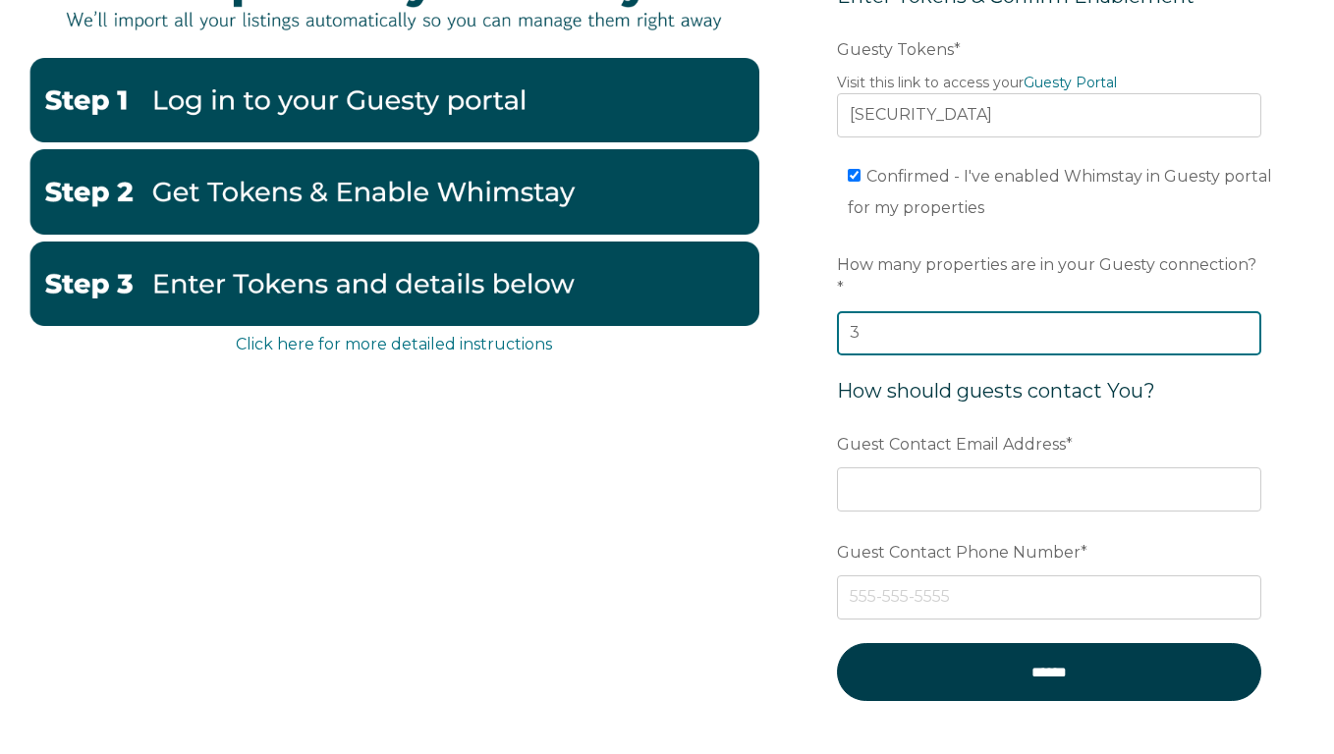
type input "3"
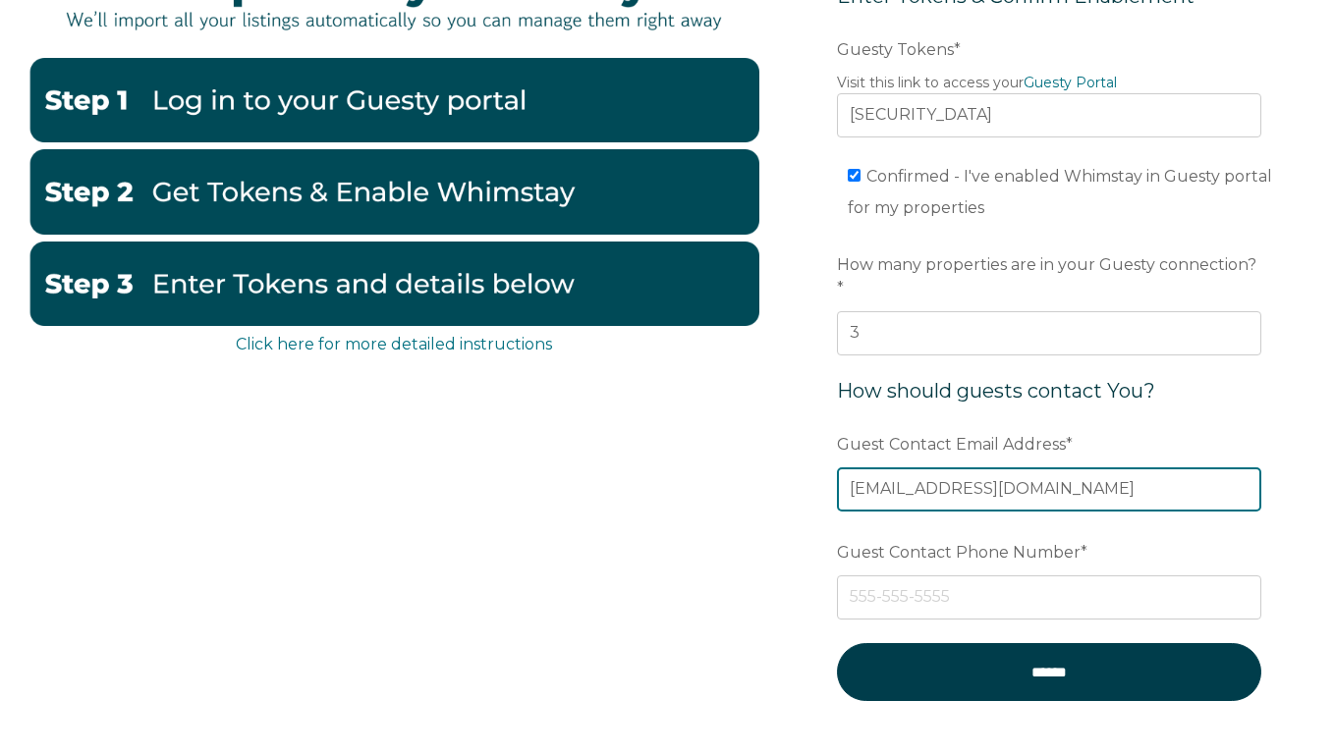
type input "stayviapropertymanagement@gmail.com"
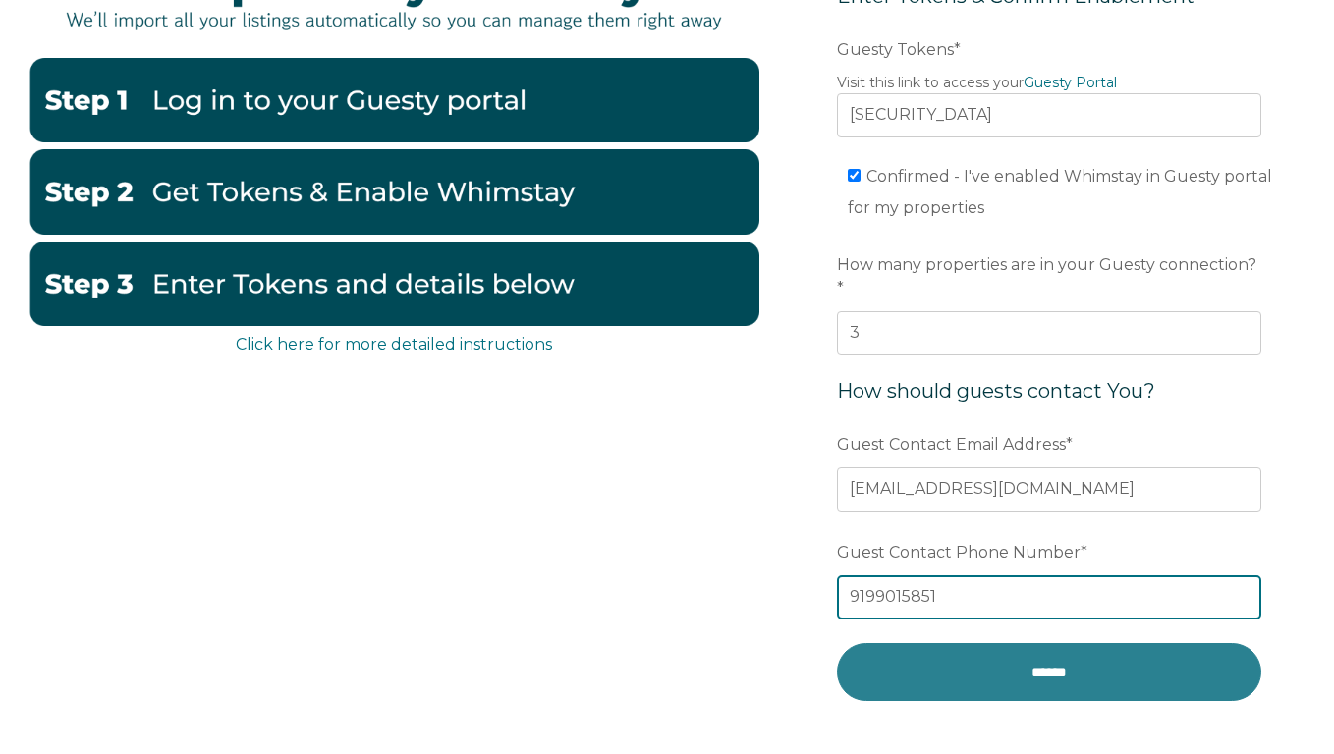
type input "9199015851"
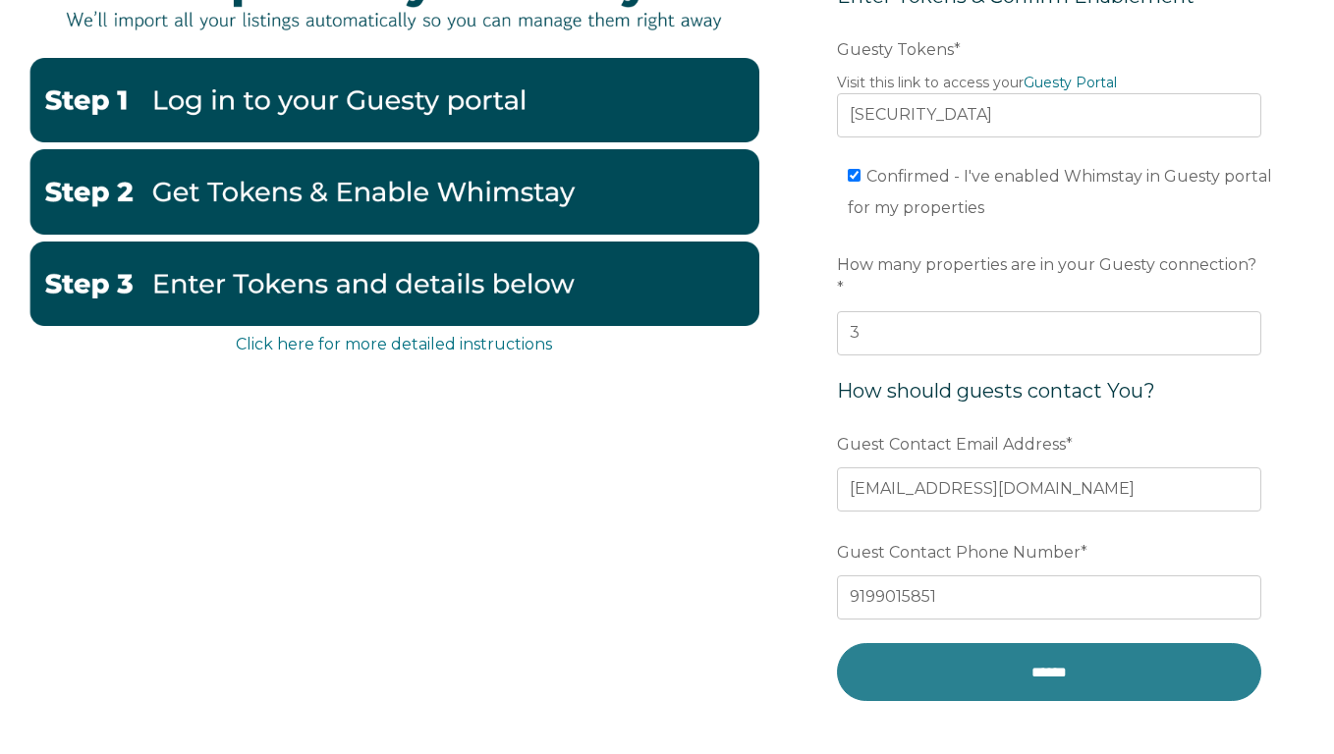
click at [960, 645] on input "******" at bounding box center [1049, 672] width 424 height 58
